Goal: Information Seeking & Learning: Learn about a topic

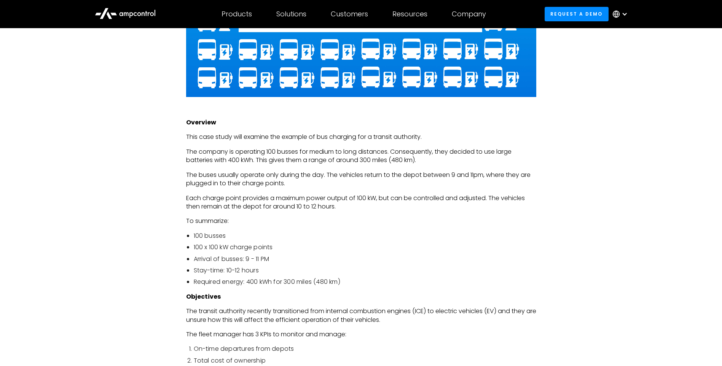
scroll to position [1522, 0]
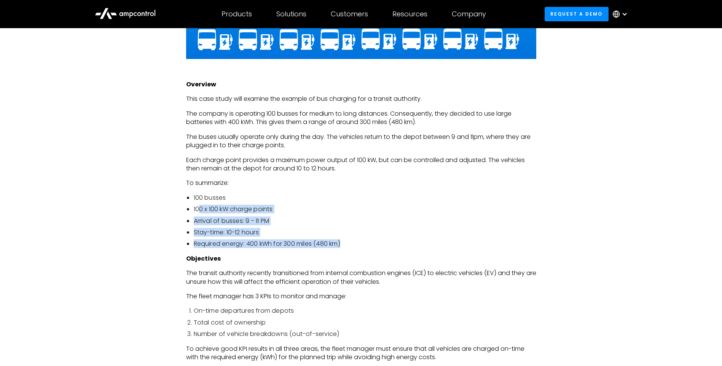
drag, startPoint x: 201, startPoint y: 207, endPoint x: 353, endPoint y: 244, distance: 157.0
click at [353, 244] on ul "100 busses 100 x 100 kW charge points Arrival of busses: 9 - 11 PM Stay-time: 1…" at bounding box center [361, 221] width 350 height 55
click at [353, 244] on li "Required energy: 400 kWh for 300 miles (480 km)" at bounding box center [365, 244] width 343 height 8
drag, startPoint x: 344, startPoint y: 243, endPoint x: 192, endPoint y: 194, distance: 160.2
click at [192, 194] on ul "100 busses 100 x 100 kW charge points Arrival of busses: 9 - 11 PM Stay-time: 1…" at bounding box center [361, 221] width 350 height 55
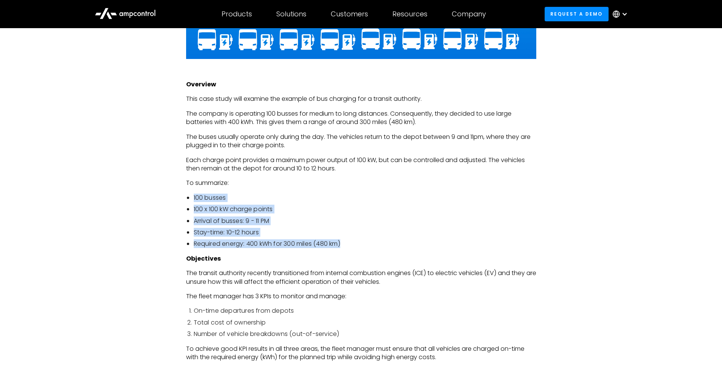
drag, startPoint x: 192, startPoint y: 194, endPoint x: 195, endPoint y: 199, distance: 6.0
click at [195, 199] on li "100 busses" at bounding box center [365, 198] width 343 height 8
click at [264, 247] on li "Required energy: 400 kWh for 300 miles (480 km)" at bounding box center [365, 244] width 343 height 8
click at [330, 241] on li "Required energy: 400 kWh for 300 miles (480 km)" at bounding box center [365, 244] width 343 height 8
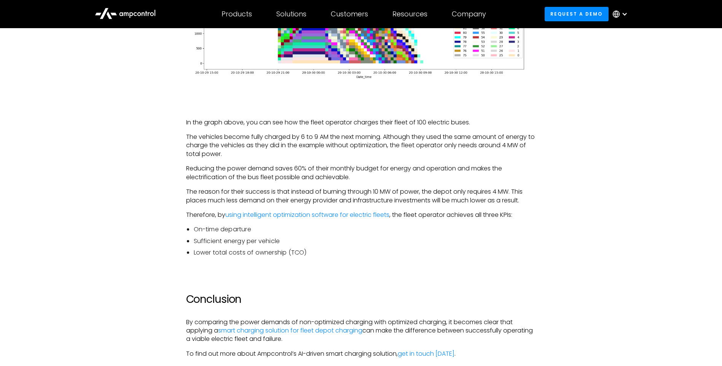
scroll to position [2512, 0]
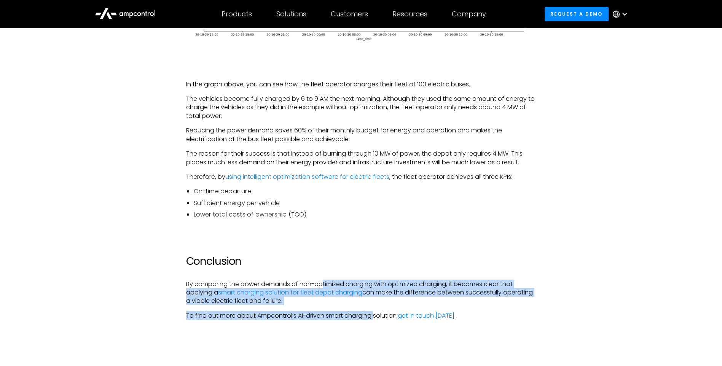
drag, startPoint x: 330, startPoint y: 282, endPoint x: 376, endPoint y: 316, distance: 56.7
click at [377, 316] on p "To find out more about Ampcontrol’s AI-driven smart charging solution, get in t…" at bounding box center [361, 316] width 350 height 8
drag, startPoint x: 379, startPoint y: 320, endPoint x: 396, endPoint y: 276, distance: 47.0
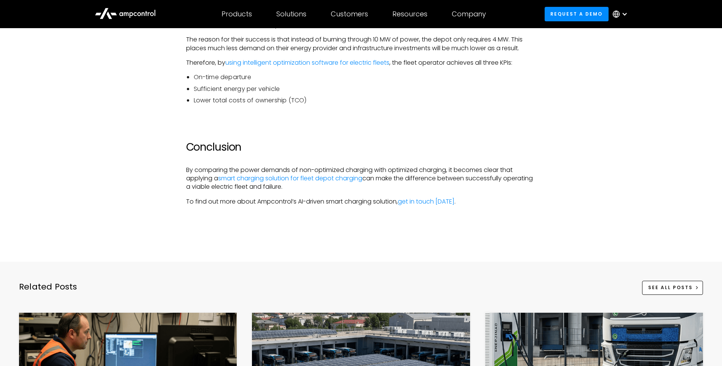
scroll to position [2817, 0]
